Goal: Check status: Check status

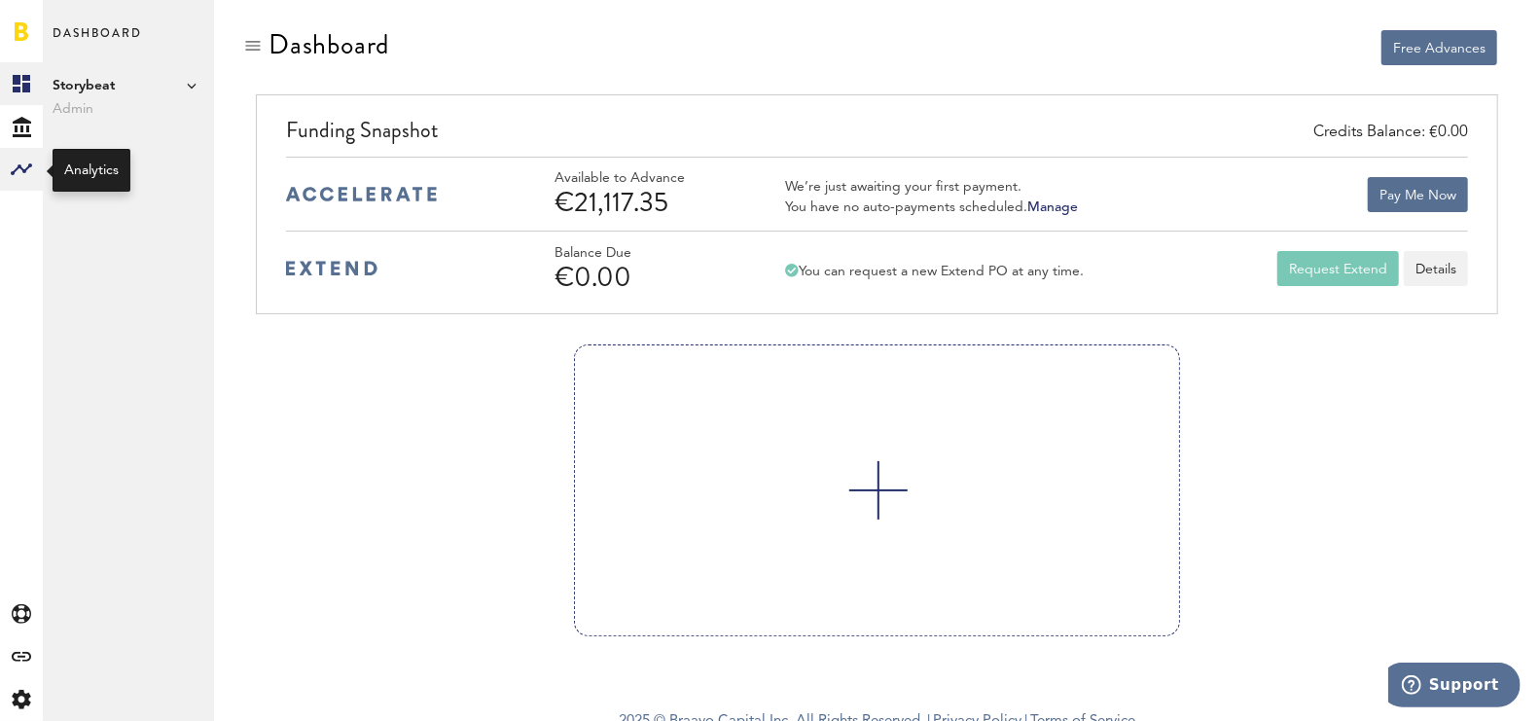
click at [24, 162] on rect at bounding box center [21, 169] width 23 height 23
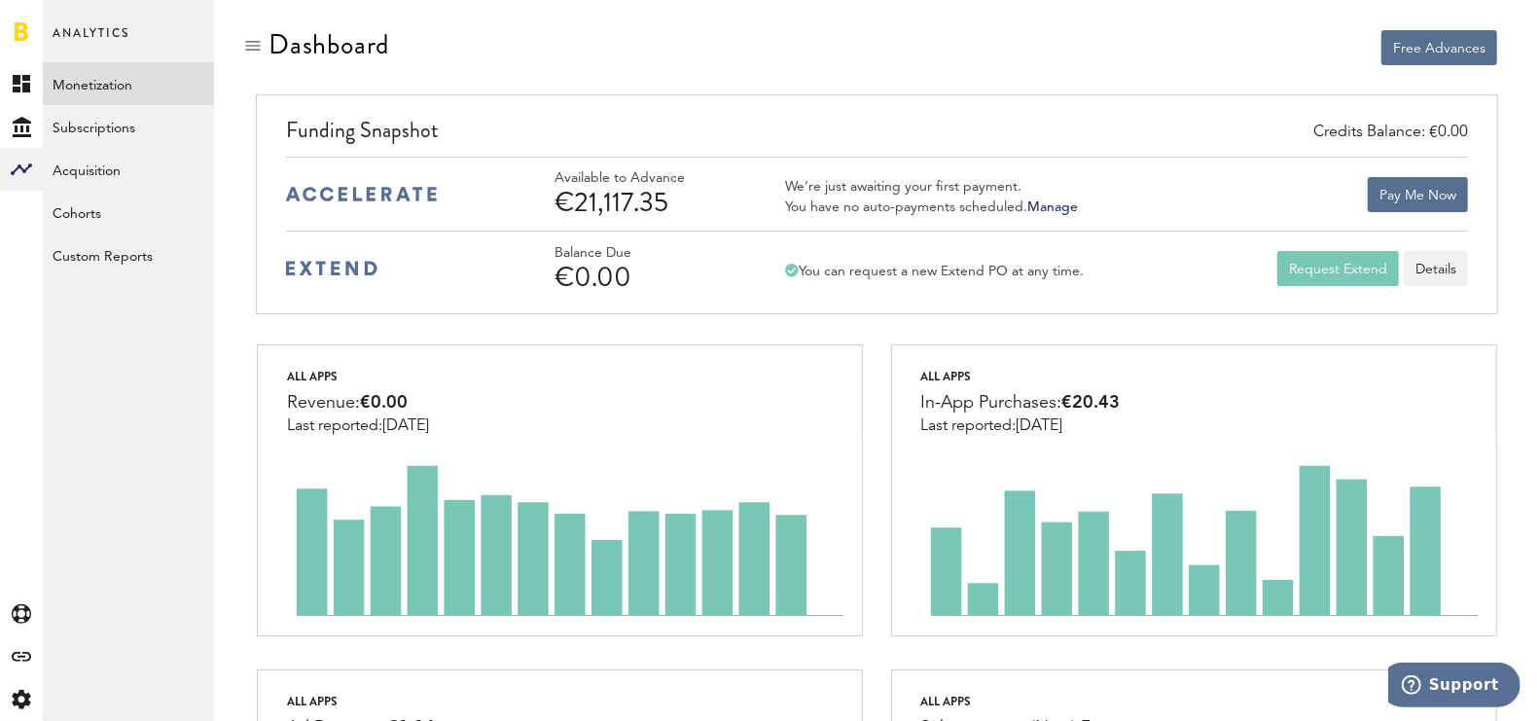
click at [97, 96] on link "Monetization" at bounding box center [128, 83] width 171 height 43
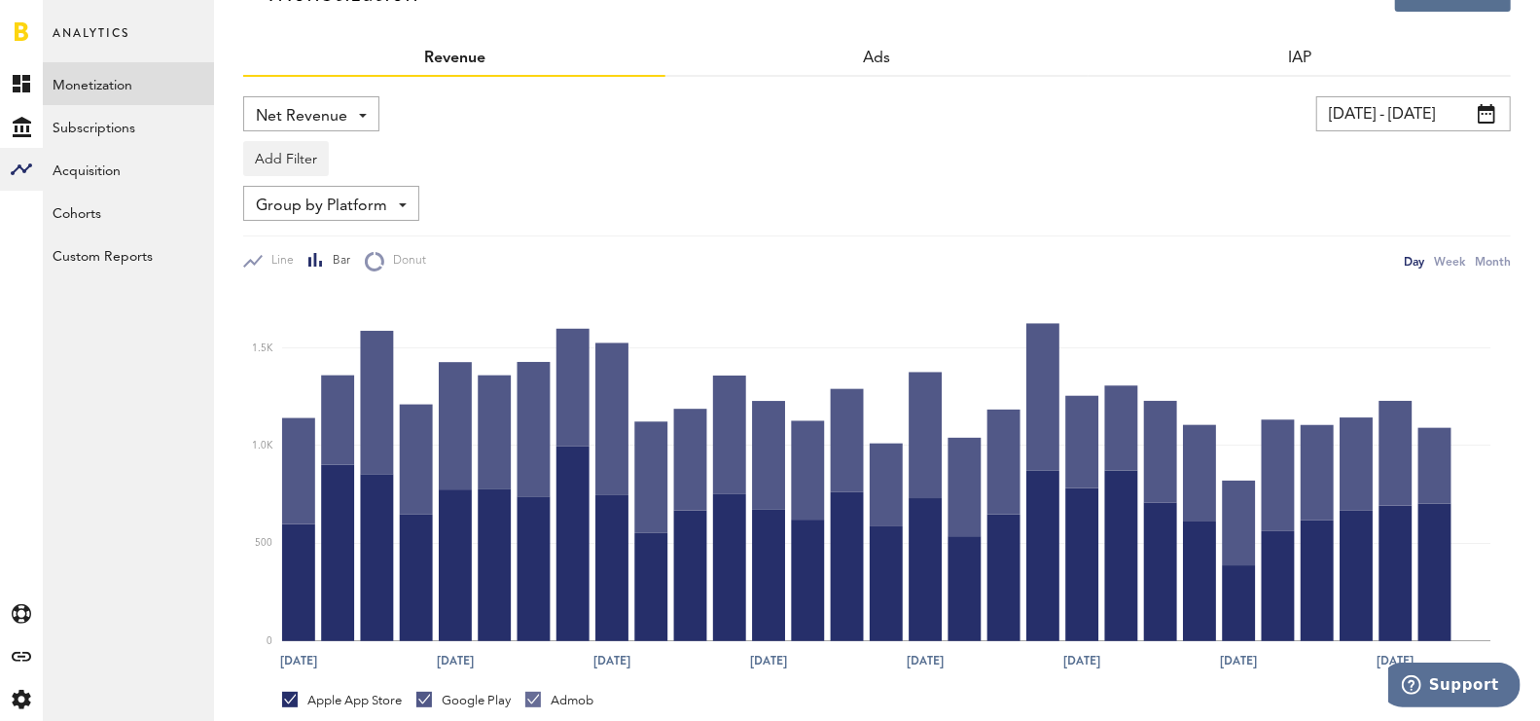
scroll to position [70, 0]
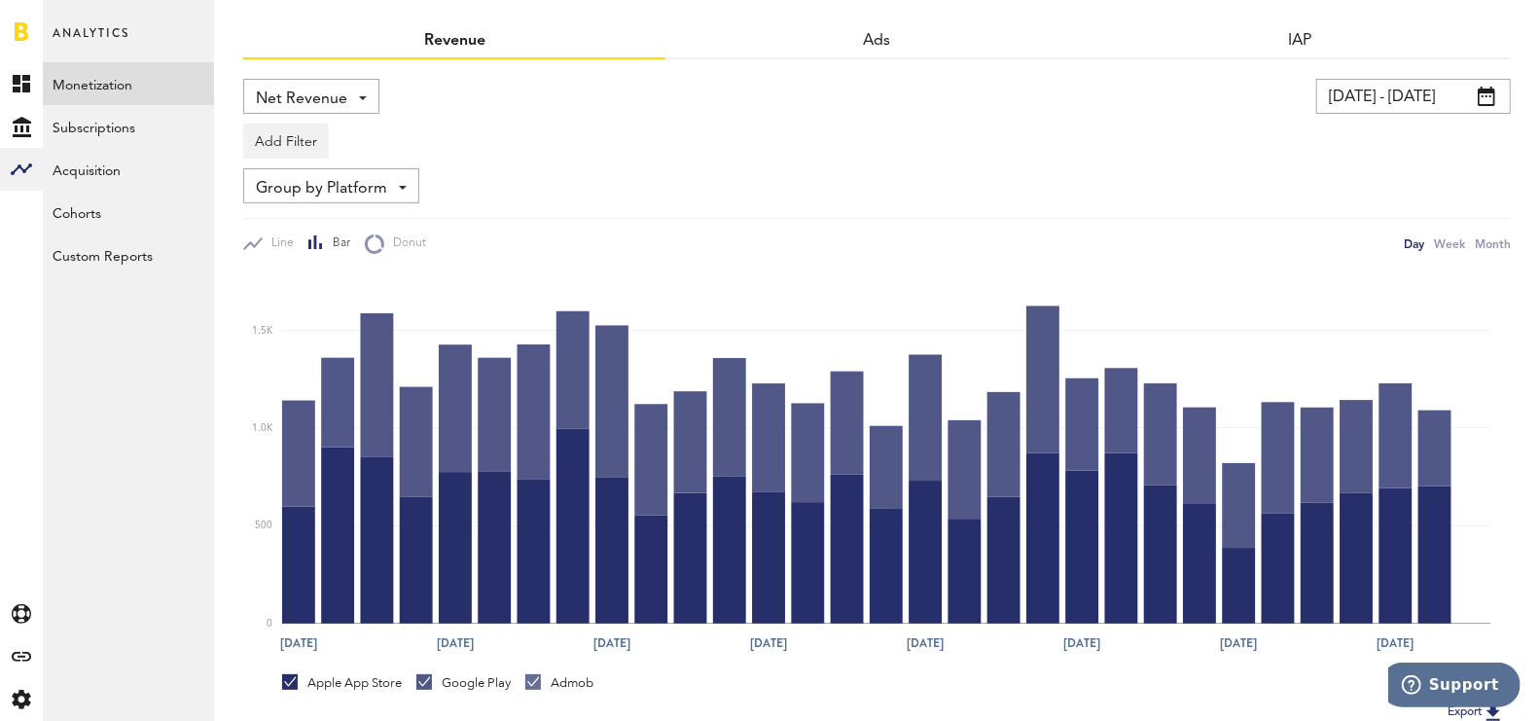
click at [1361, 98] on input "[DATE] - [DATE]" at bounding box center [1413, 96] width 195 height 35
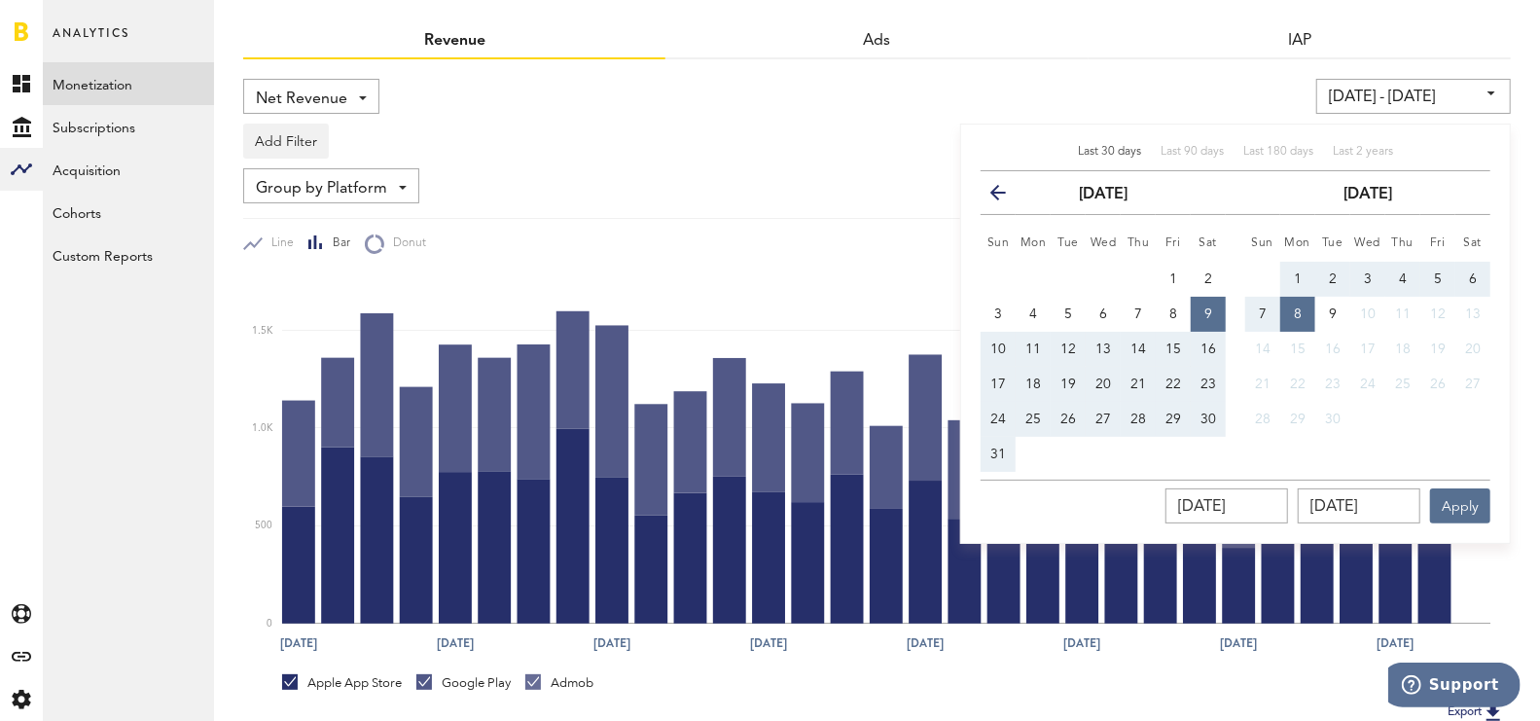
click at [1295, 283] on span "1" at bounding box center [1298, 279] width 8 height 14
type input "[DATE] - [DATE]"
type input "[DATE]"
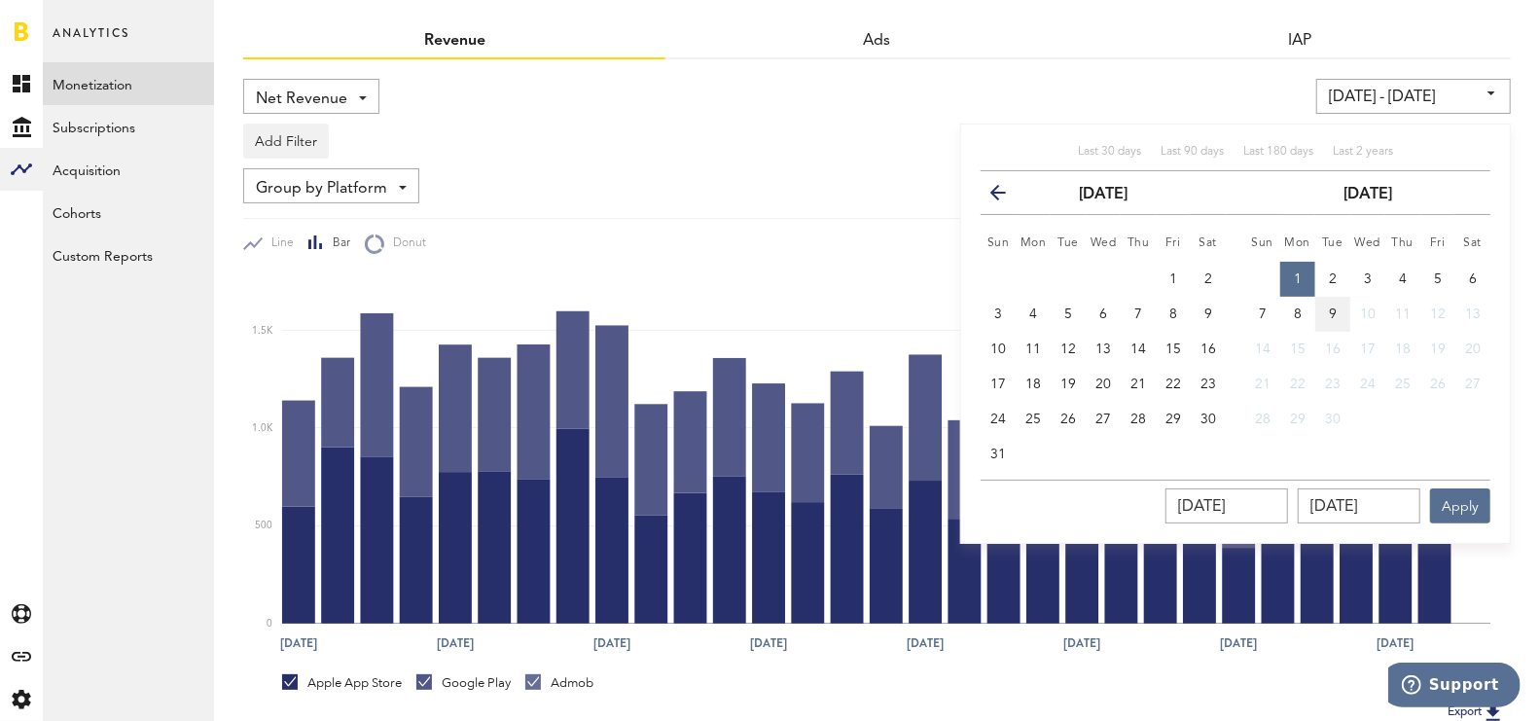
click at [1343, 320] on button "9" at bounding box center [1332, 314] width 35 height 35
type input "[DATE] - [DATE]"
type input "[DATE]"
click at [1477, 505] on button "Apply" at bounding box center [1460, 505] width 60 height 35
